Goal: Communication & Community: Answer question/provide support

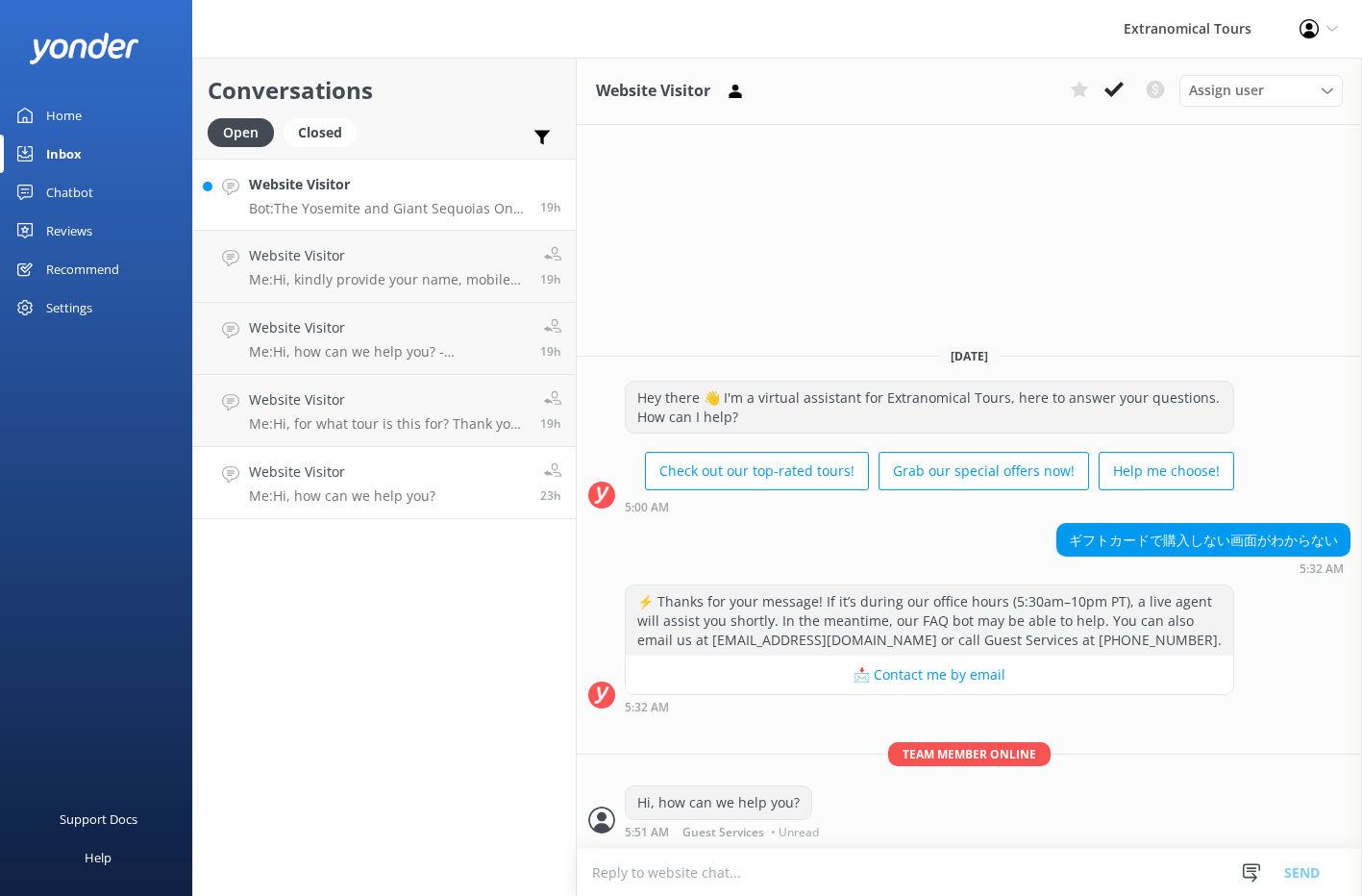
click at [409, 209] on p "Bot: The Yosemite and Giant Sequoias One Day Tour from [GEOGRAPHIC_DATA] does n…" at bounding box center [387, 209] width 277 height 18
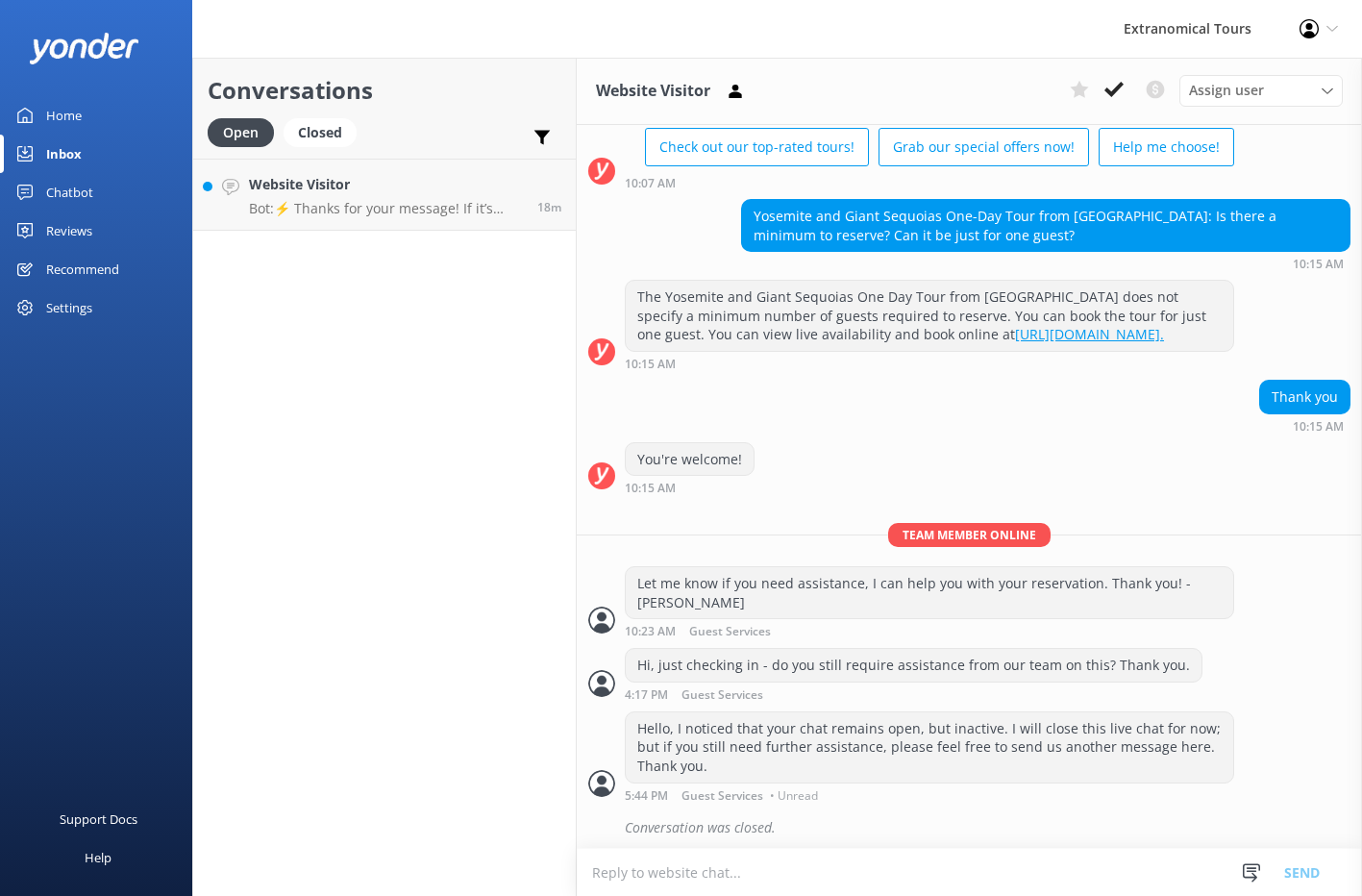
scroll to position [862, 0]
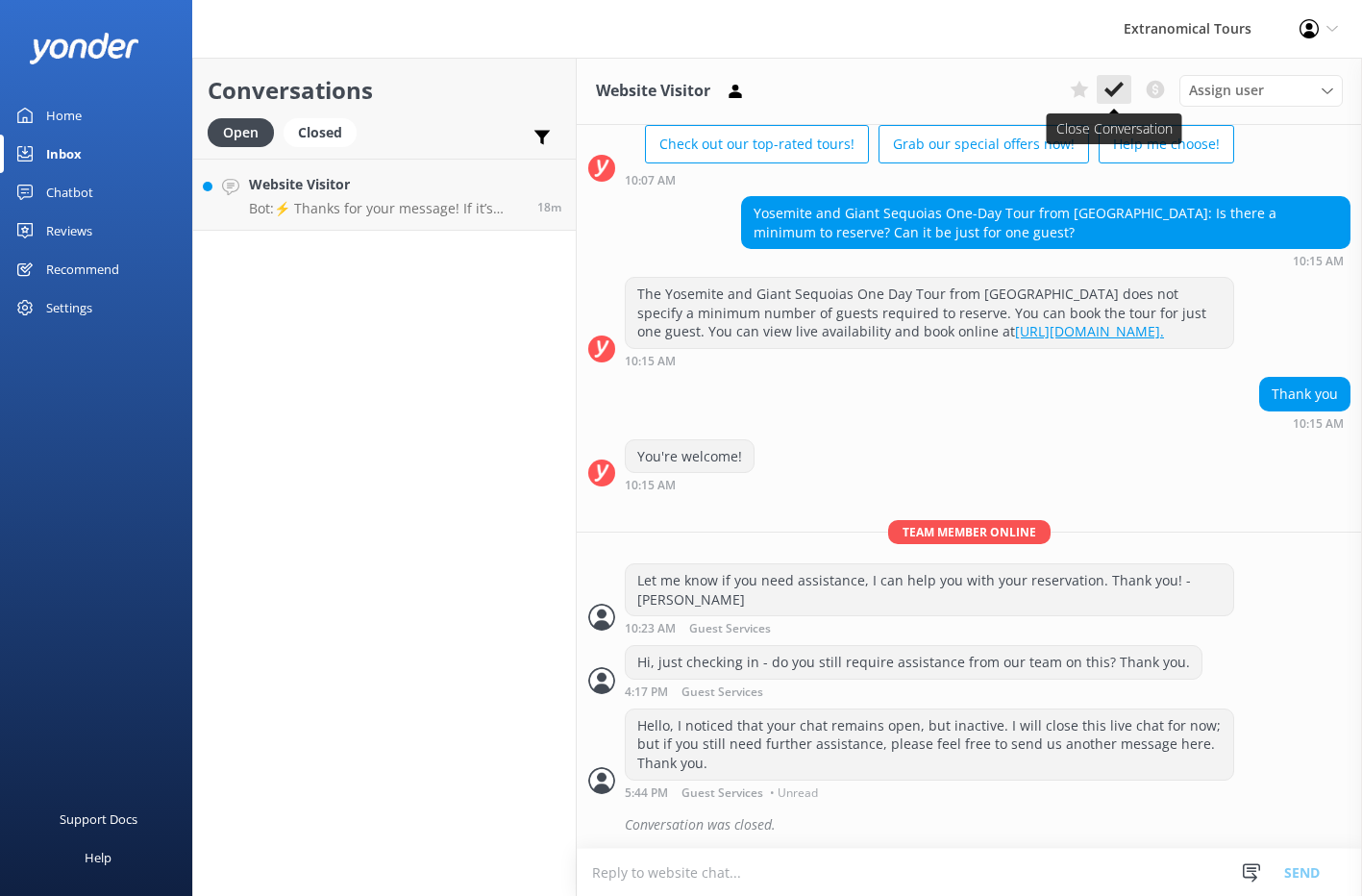
click at [1114, 97] on icon at bounding box center [1114, 90] width 19 height 19
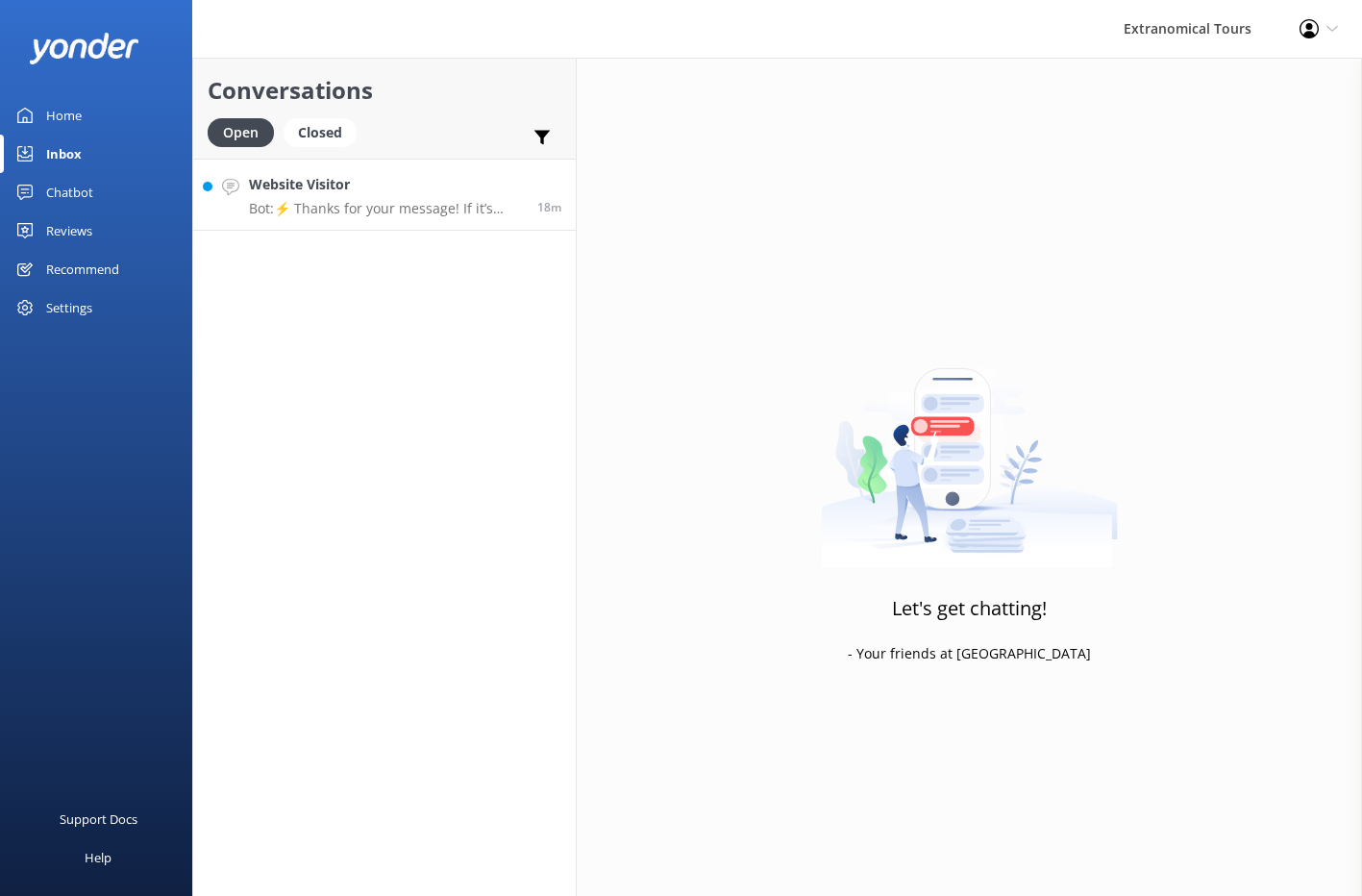
click at [421, 220] on link "Website Visitor Bot: ⚡ Thanks for your message! If it’s during our office hours…" at bounding box center [384, 195] width 382 height 72
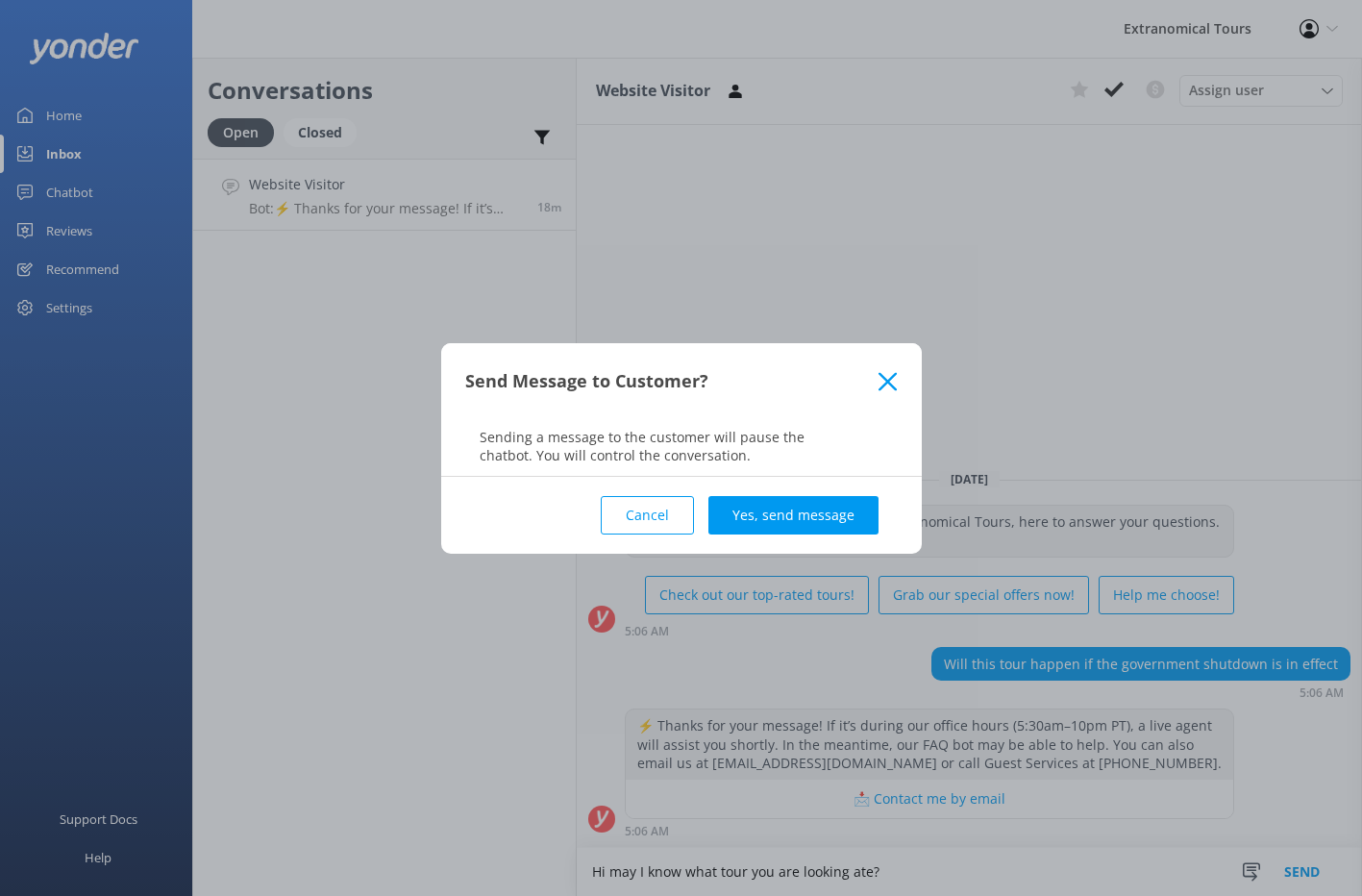
click at [884, 382] on icon at bounding box center [887, 381] width 19 height 19
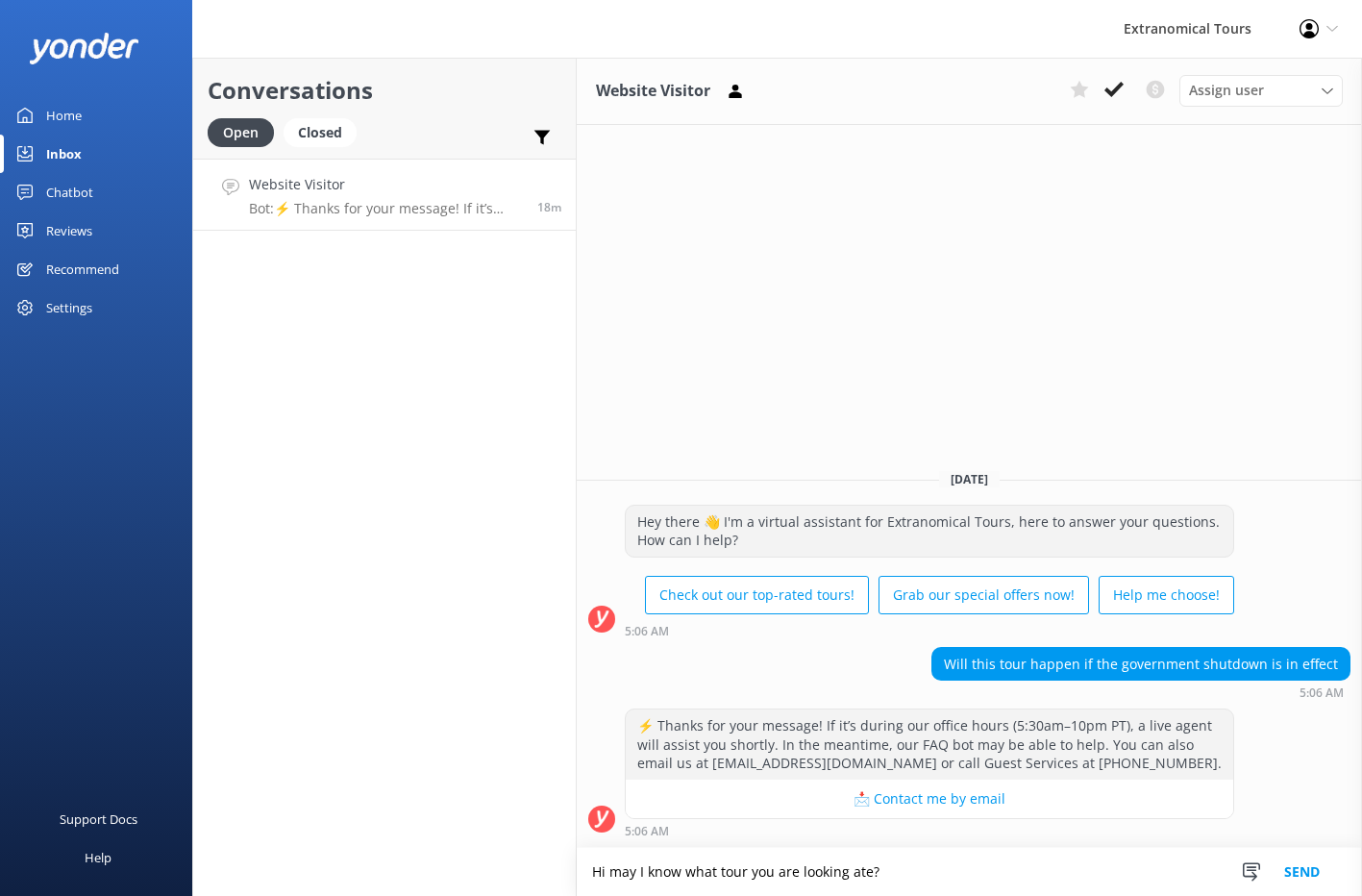
click at [879, 862] on textarea "Hi may I know what tour you are looking ate?" at bounding box center [968, 871] width 785 height 48
click at [879, 868] on textarea "Hi may I know what tour you are looking ate?" at bounding box center [968, 871] width 785 height 48
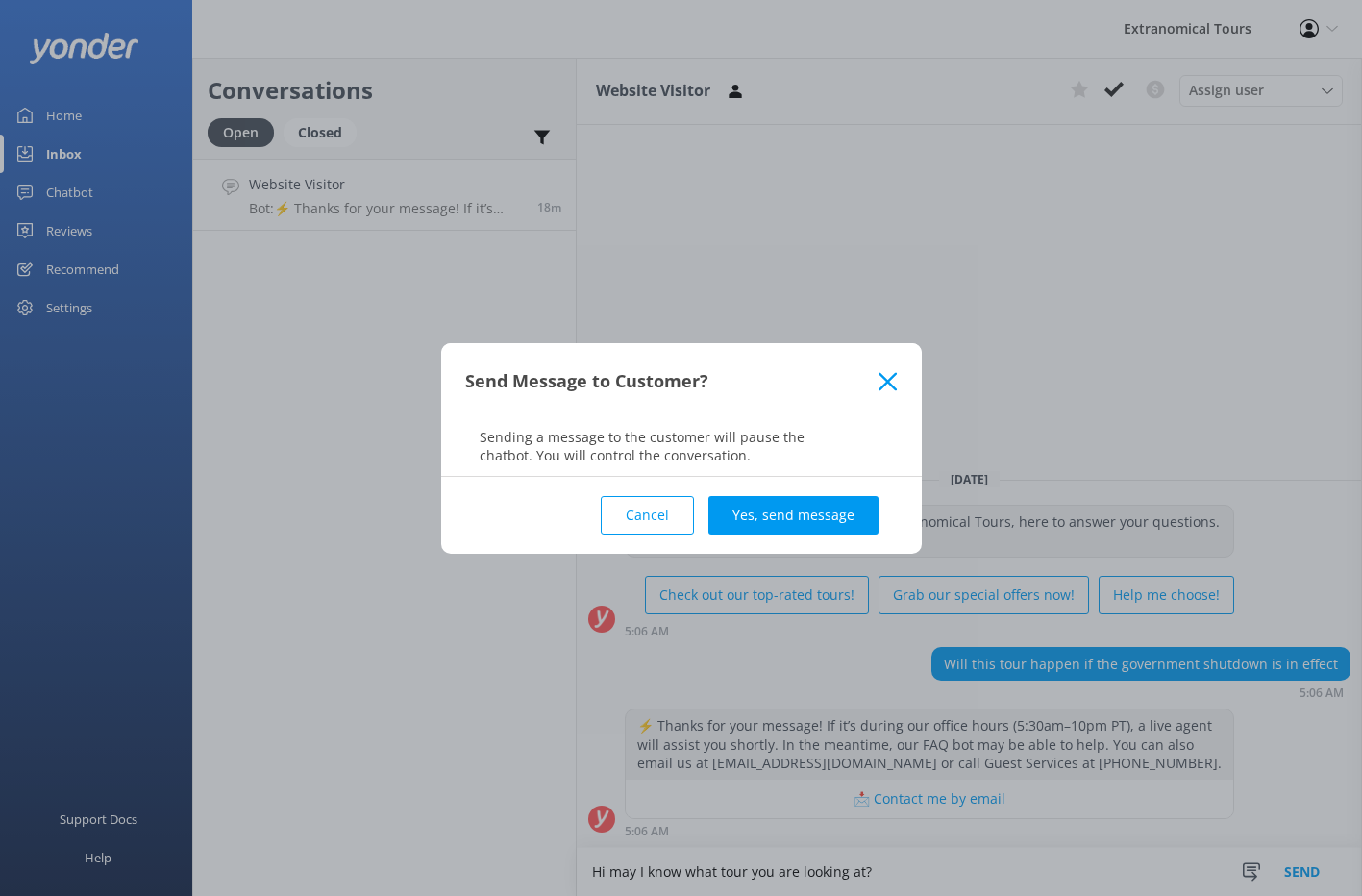
type textarea "Hi may I know what tour you are looking at?"
click at [1265, 847] on button "Send" at bounding box center [1302, 871] width 72 height 48
click at [791, 513] on button "Yes, send message" at bounding box center [793, 515] width 170 height 38
